Goal: Task Accomplishment & Management: Manage account settings

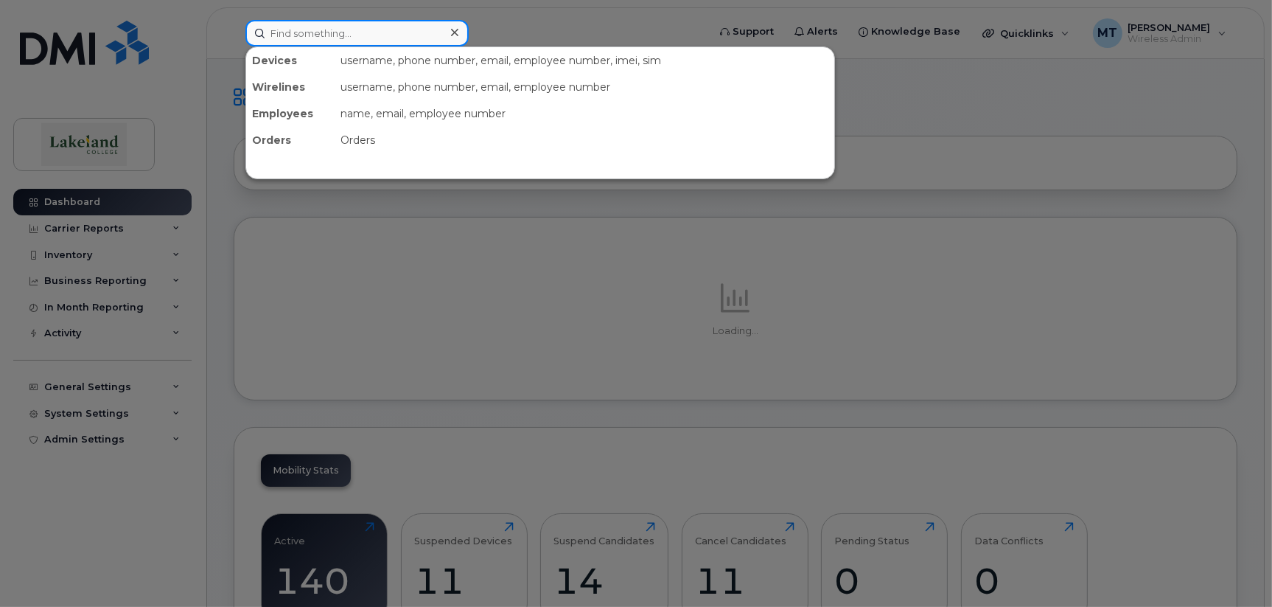
click at [410, 32] on input at bounding box center [356, 33] width 223 height 27
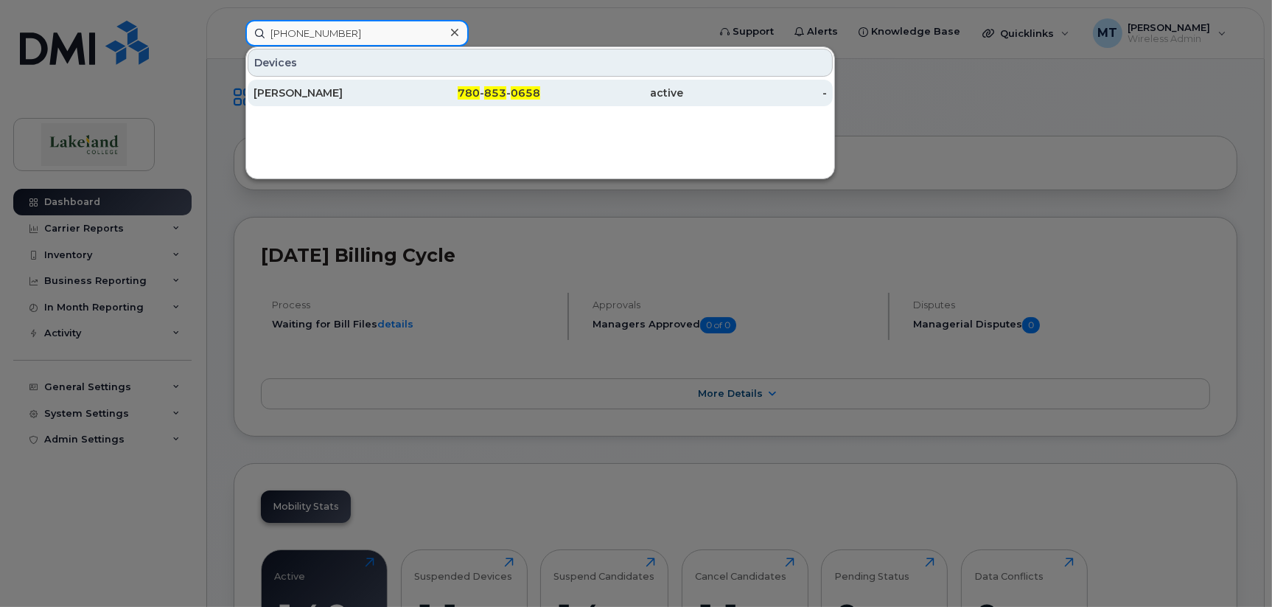
type input "[PHONE_NUMBER]"
click at [326, 87] on div "[PERSON_NAME]" at bounding box center [326, 92] width 144 height 15
click at [283, 89] on div "[PERSON_NAME]" at bounding box center [326, 92] width 144 height 15
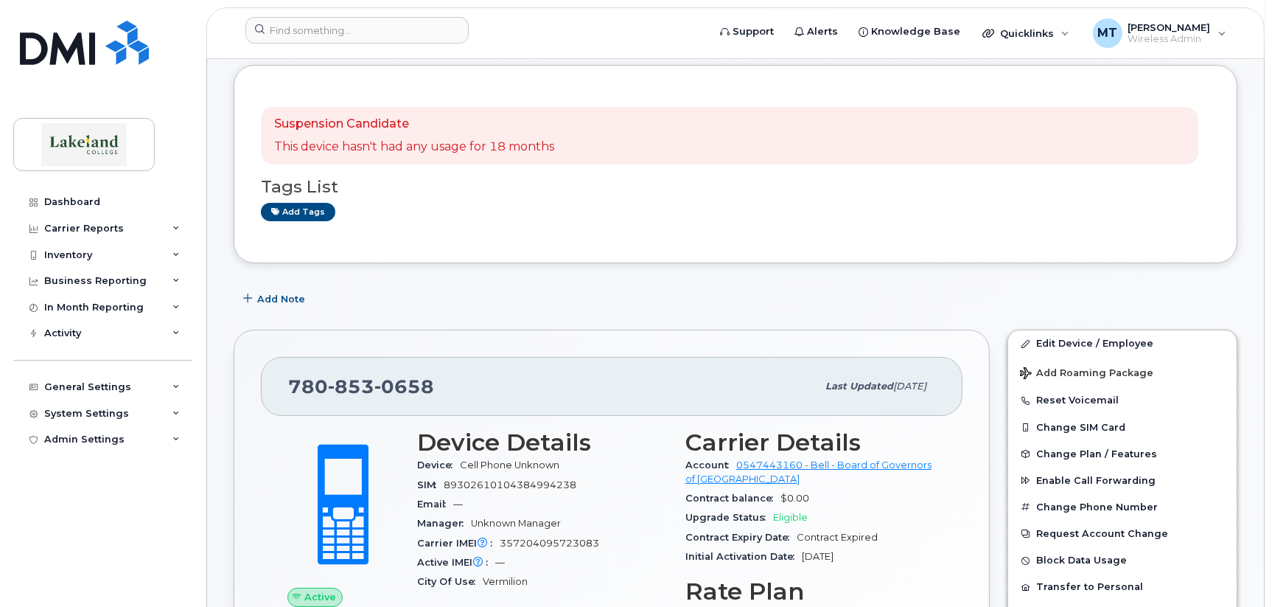
scroll to position [220, 0]
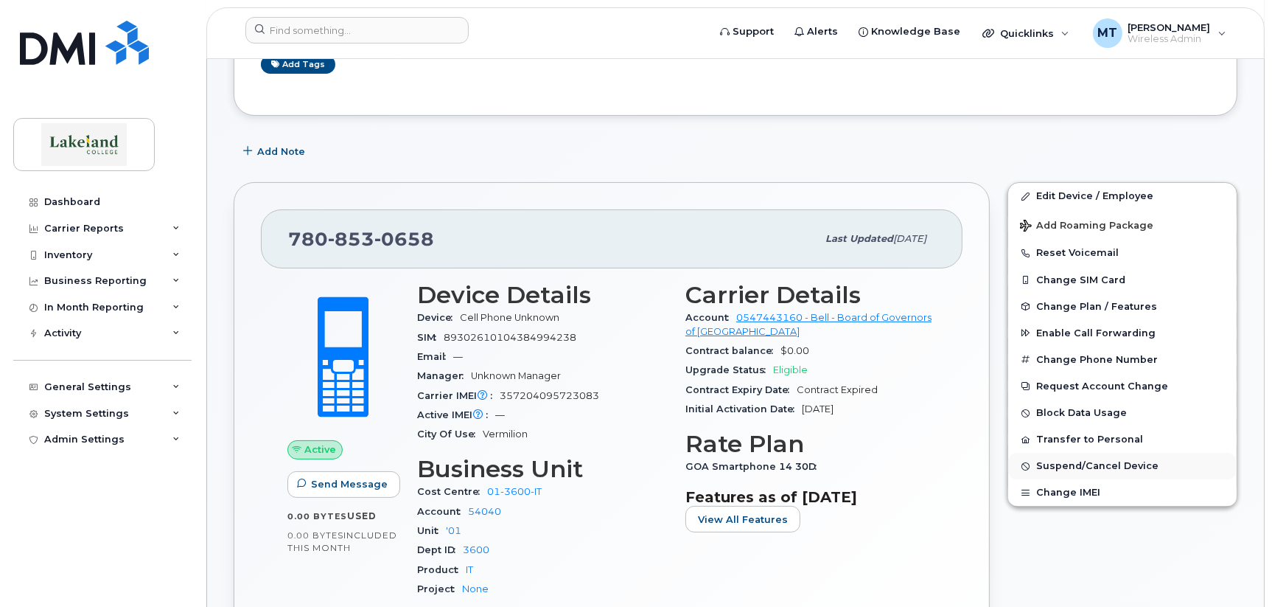
click at [1059, 469] on span "Suspend/Cancel Device" at bounding box center [1097, 466] width 122 height 11
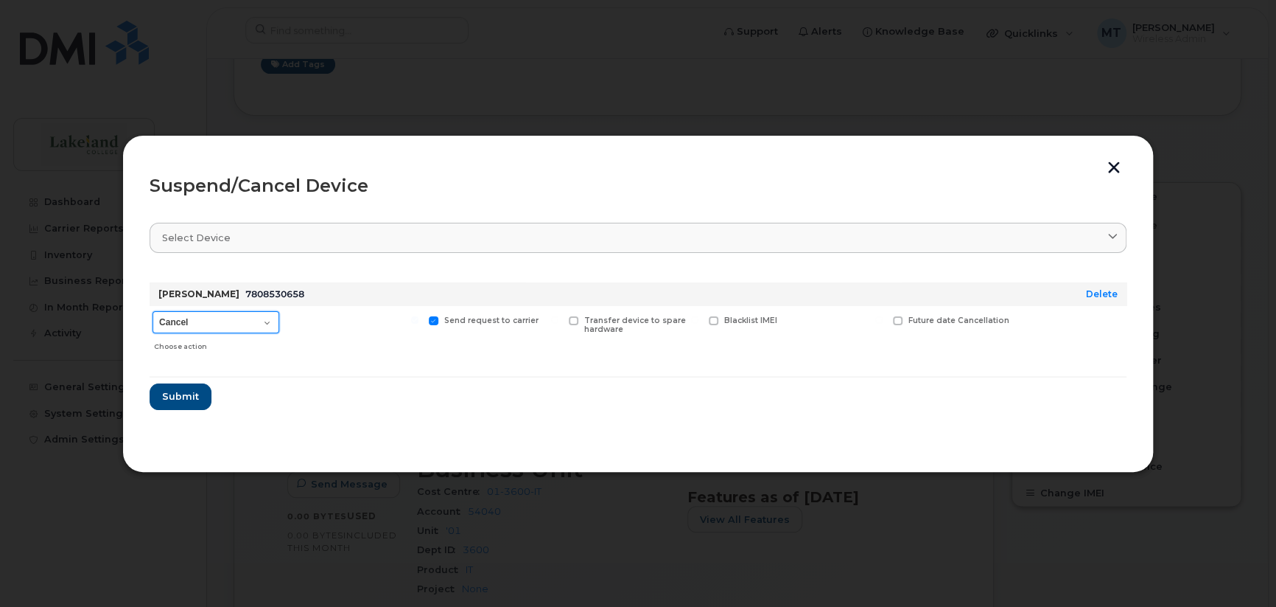
click at [270, 320] on select "Cancel Suspend - Extend Suspension Suspend - Reduced Rate Suspend - Full Rate S…" at bounding box center [216, 322] width 127 height 22
select select "[object Object]"
click at [153, 311] on select "Cancel Suspend - Extend Suspension Suspend - Reduced Rate Suspend - Full Rate S…" at bounding box center [216, 322] width 127 height 22
click at [193, 390] on span "Submit" at bounding box center [179, 396] width 37 height 14
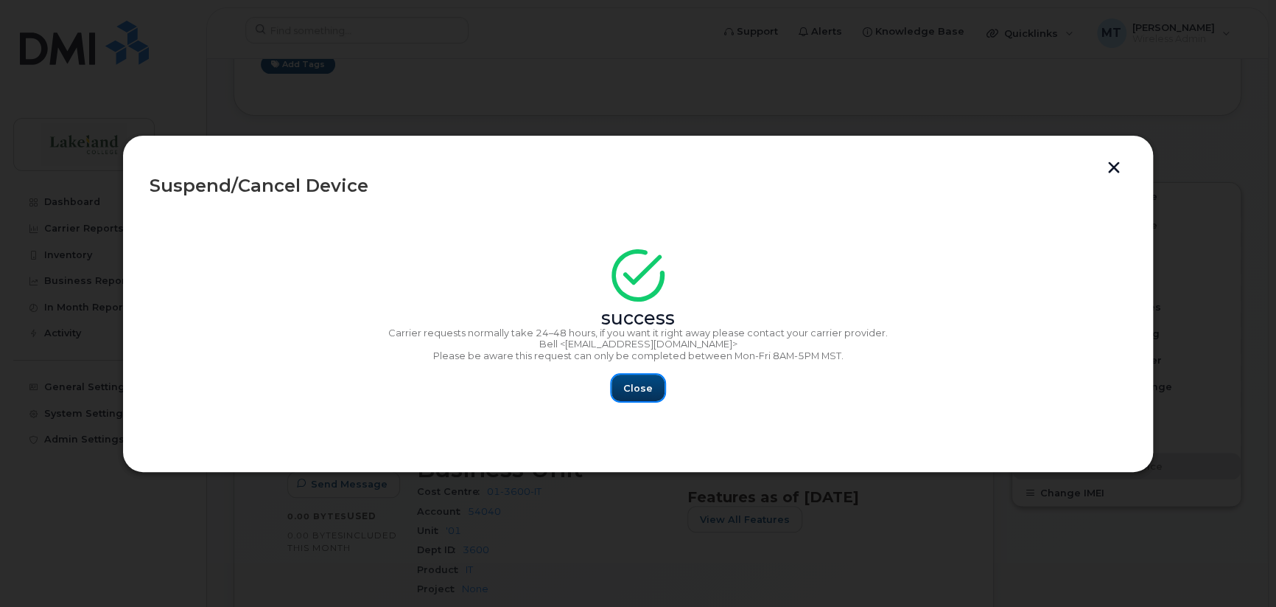
click at [629, 390] on span "Close" at bounding box center [637, 388] width 29 height 14
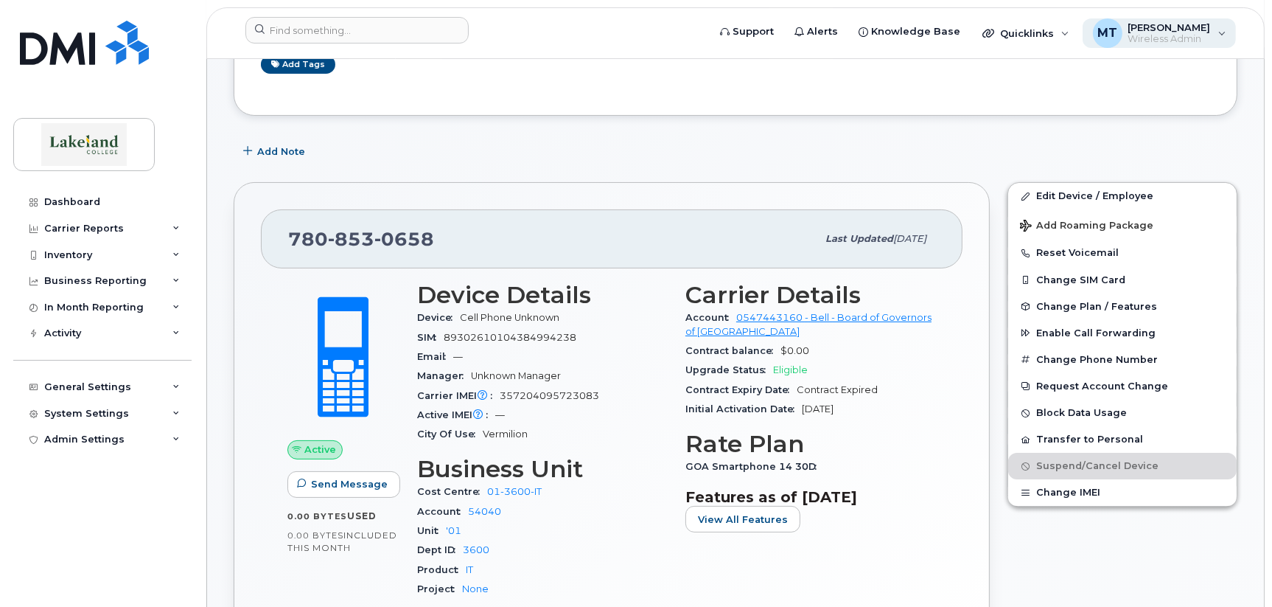
click at [1164, 29] on span "[PERSON_NAME]" at bounding box center [1169, 27] width 83 height 12
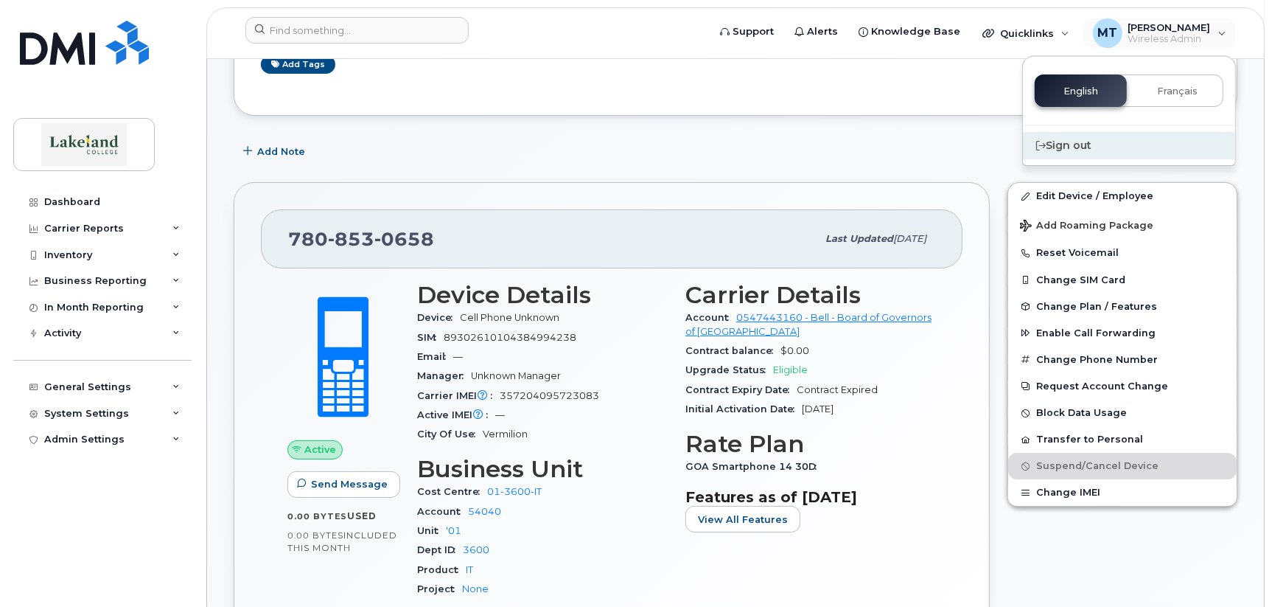
click at [1072, 141] on div "Sign out" at bounding box center [1129, 145] width 212 height 27
